Goal: Transaction & Acquisition: Purchase product/service

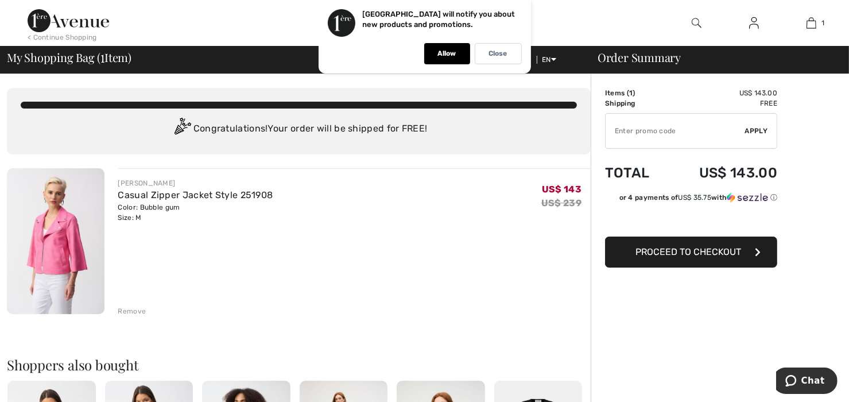
drag, startPoint x: 500, startPoint y: 55, endPoint x: 572, endPoint y: 48, distance: 72.1
click at [504, 55] on p "Close" at bounding box center [498, 53] width 18 height 9
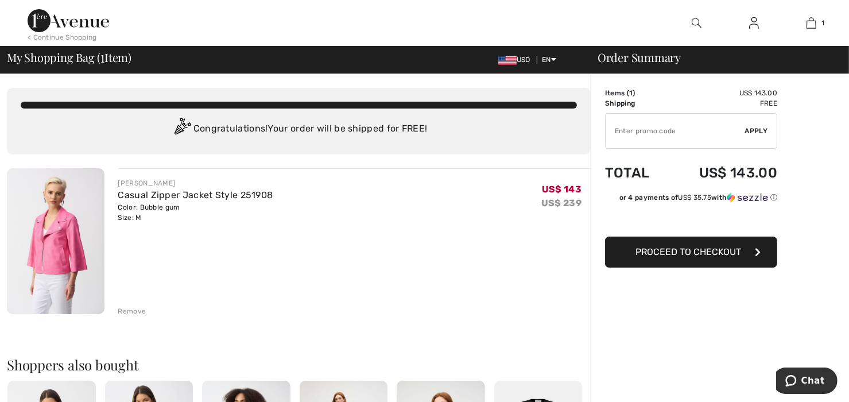
click at [694, 20] on img at bounding box center [697, 23] width 10 height 14
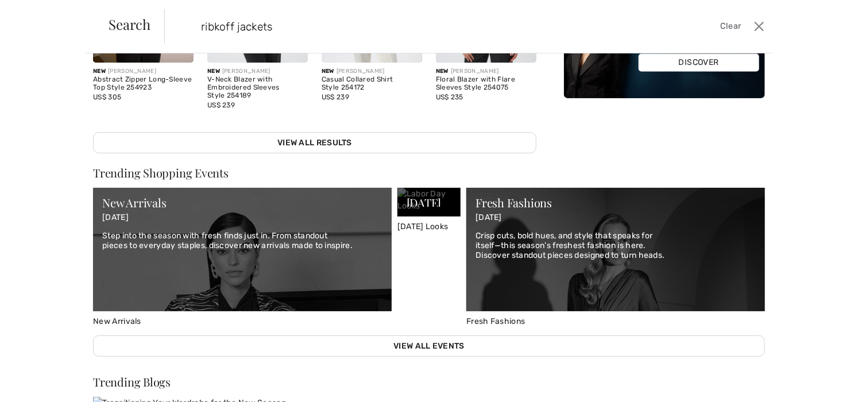
scroll to position [402, 0]
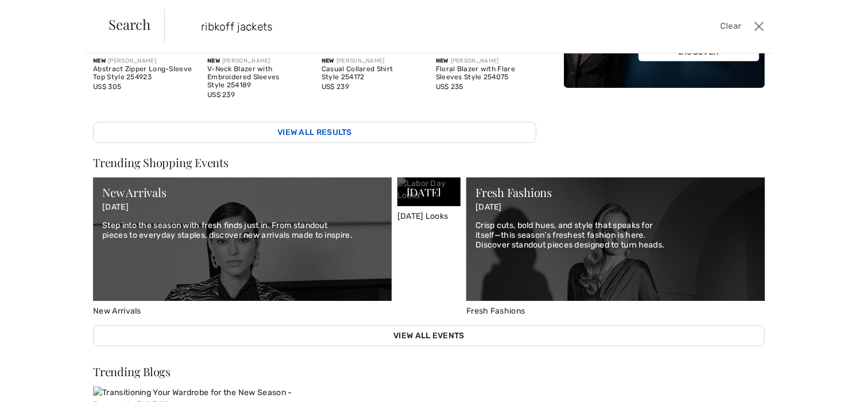
type input "ribkoff jackets"
click at [315, 122] on link "View All Results" at bounding box center [314, 132] width 443 height 21
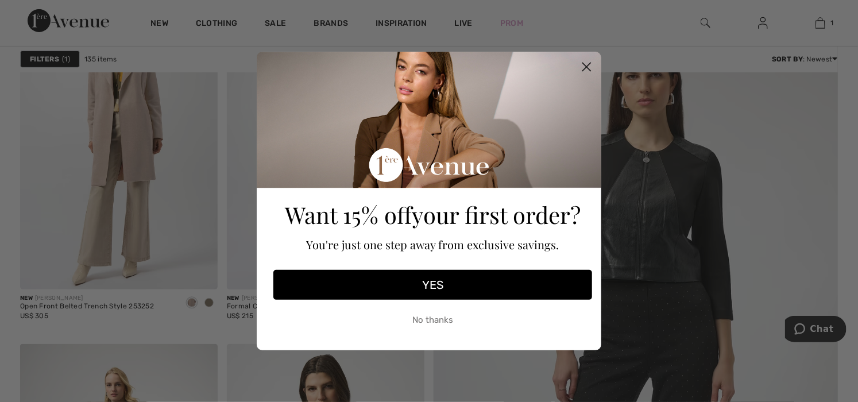
click at [584, 67] on circle "Close dialog" at bounding box center [586, 66] width 19 height 19
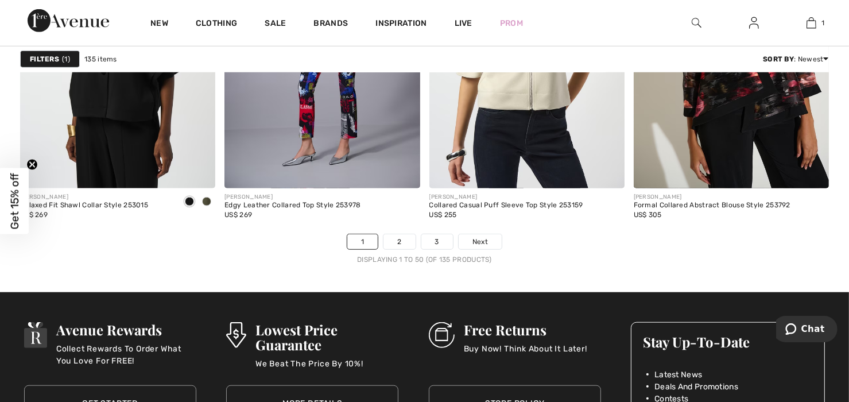
scroll to position [5284, 0]
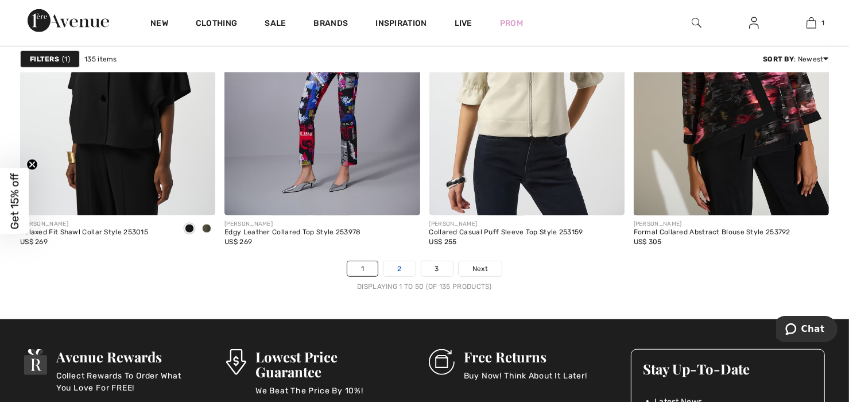
click at [396, 264] on link "2" at bounding box center [400, 268] width 32 height 15
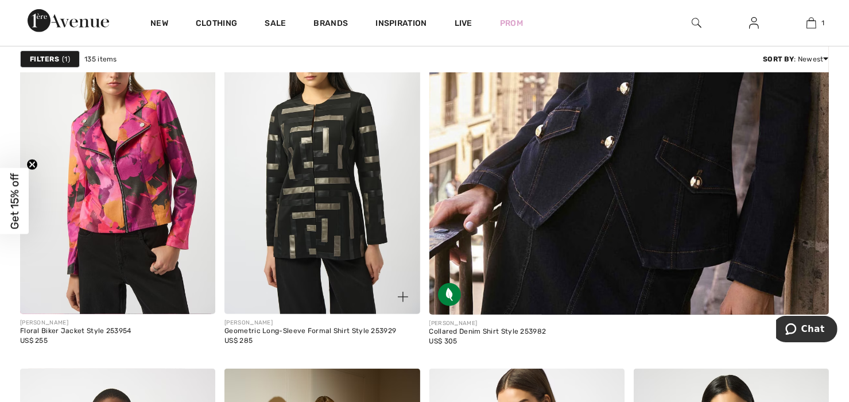
scroll to position [574, 0]
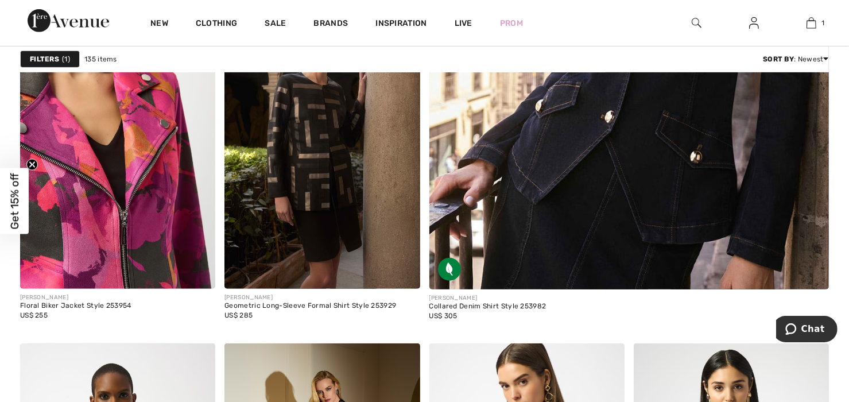
click at [76, 171] on img at bounding box center [117, 142] width 195 height 293
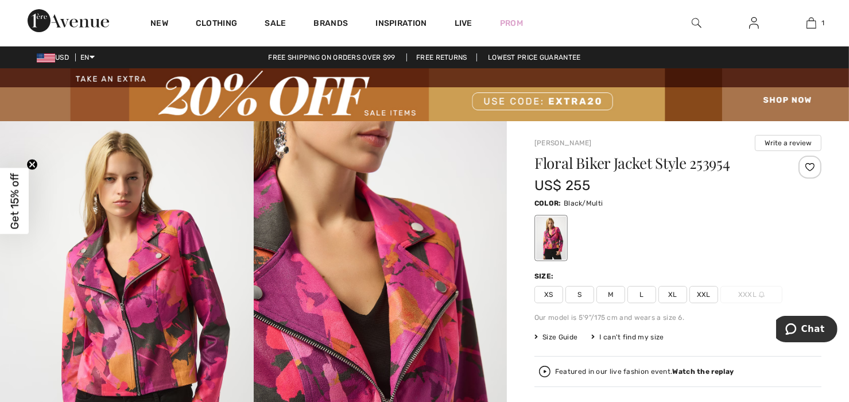
click at [619, 295] on span "M" at bounding box center [611, 294] width 29 height 17
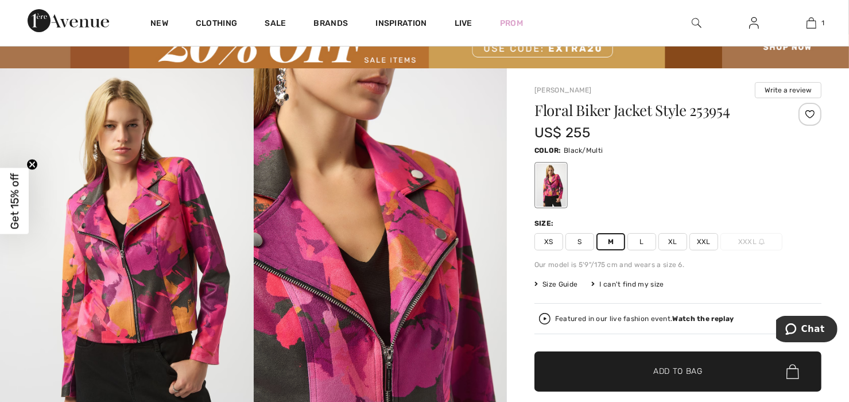
scroll to position [172, 0]
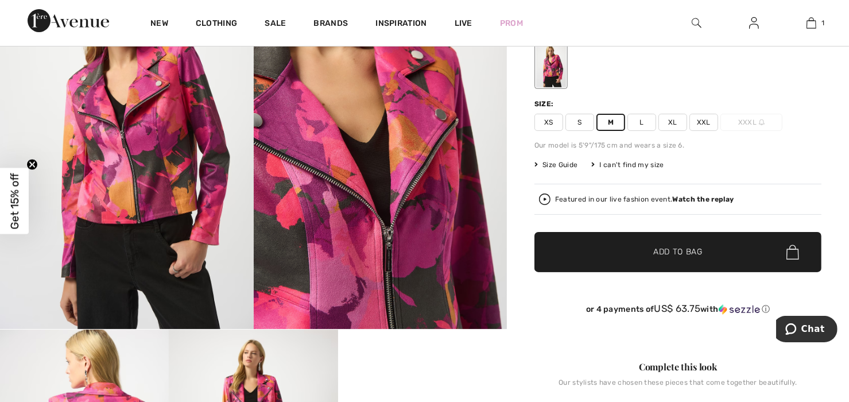
click at [618, 257] on span "✔ Added to Bag Add to Bag" at bounding box center [678, 252] width 287 height 40
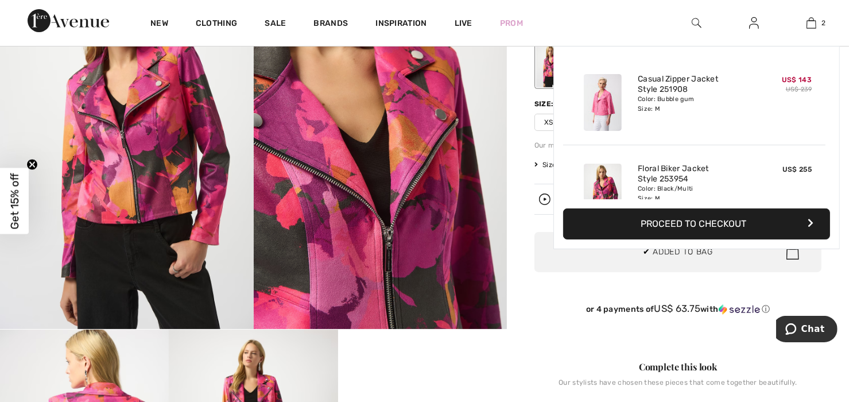
scroll to position [35, 0]
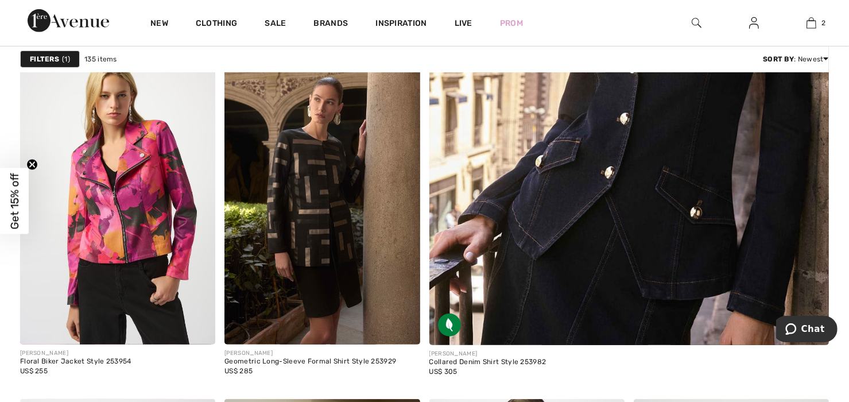
scroll to position [517, 0]
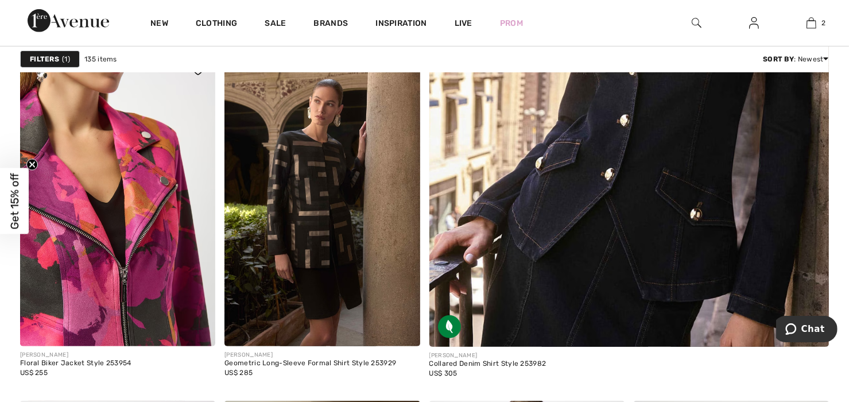
click at [111, 217] on img at bounding box center [117, 199] width 195 height 293
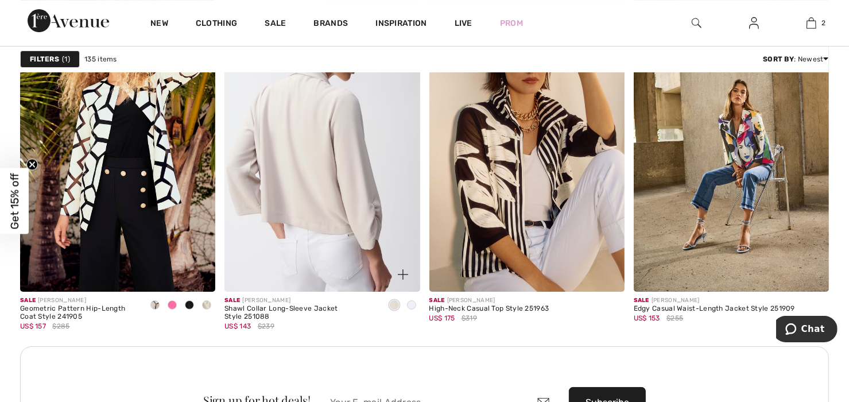
scroll to position [4020, 0]
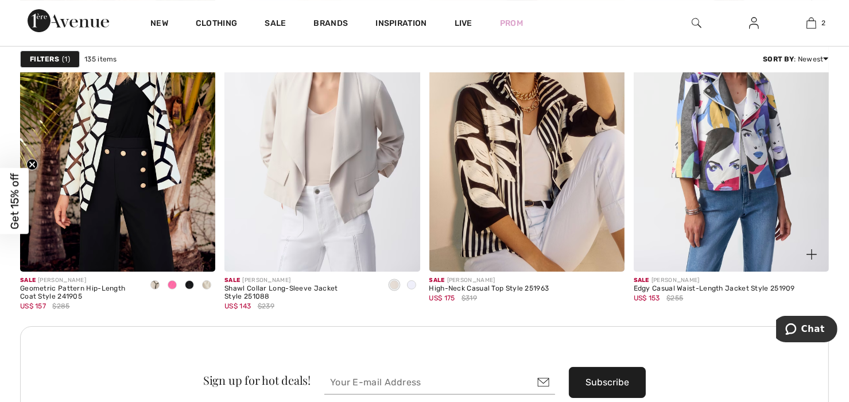
click at [749, 163] on img at bounding box center [731, 125] width 195 height 293
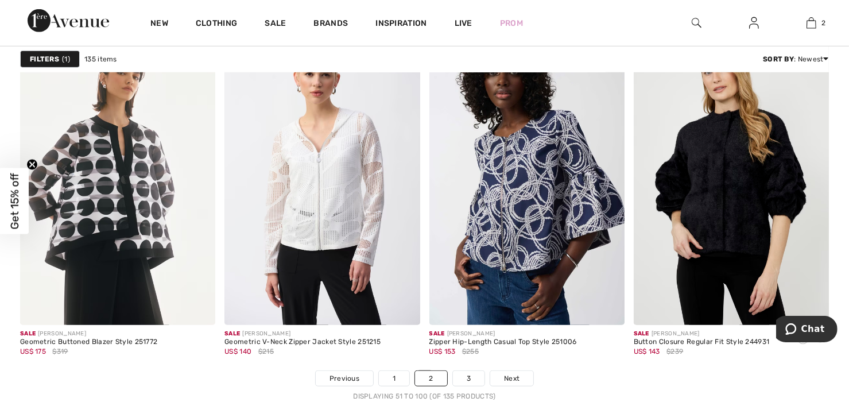
scroll to position [5284, 0]
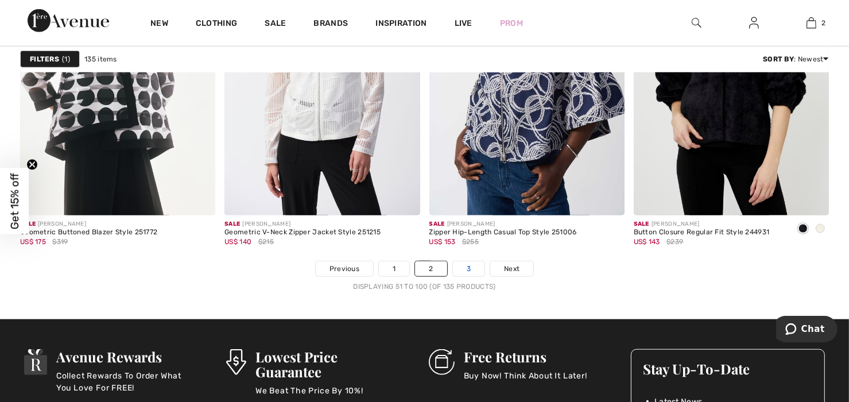
click at [478, 265] on link "3" at bounding box center [469, 268] width 32 height 15
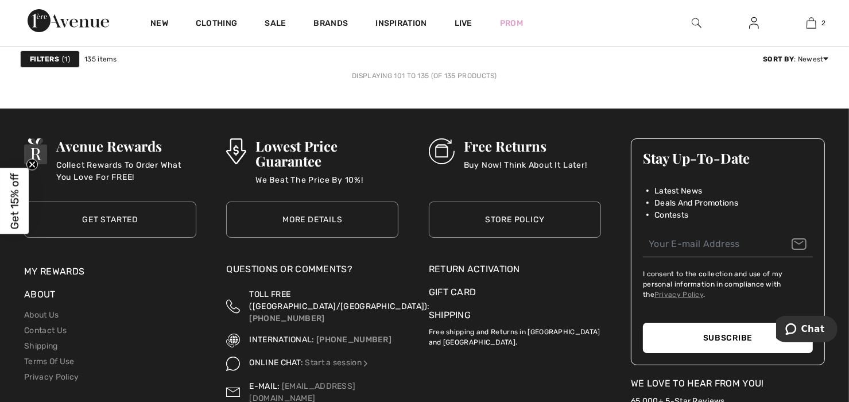
scroll to position [4307, 0]
